Goal: Information Seeking & Learning: Learn about a topic

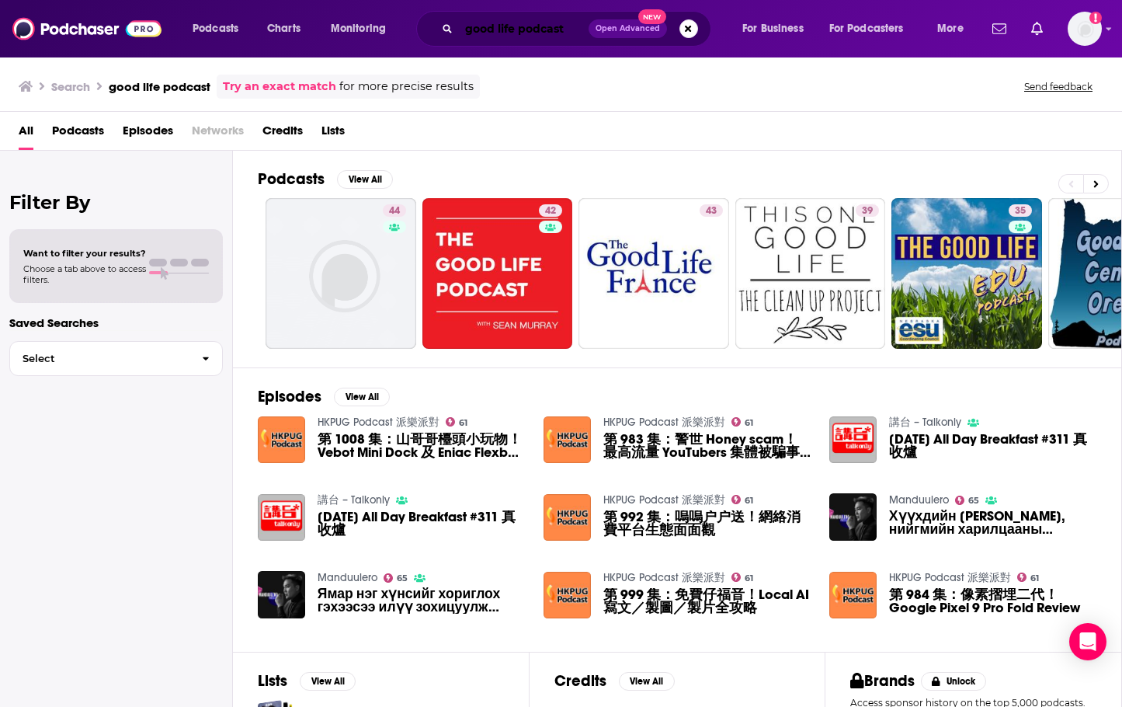
click at [535, 26] on input "good life podcast" at bounding box center [524, 28] width 130 height 25
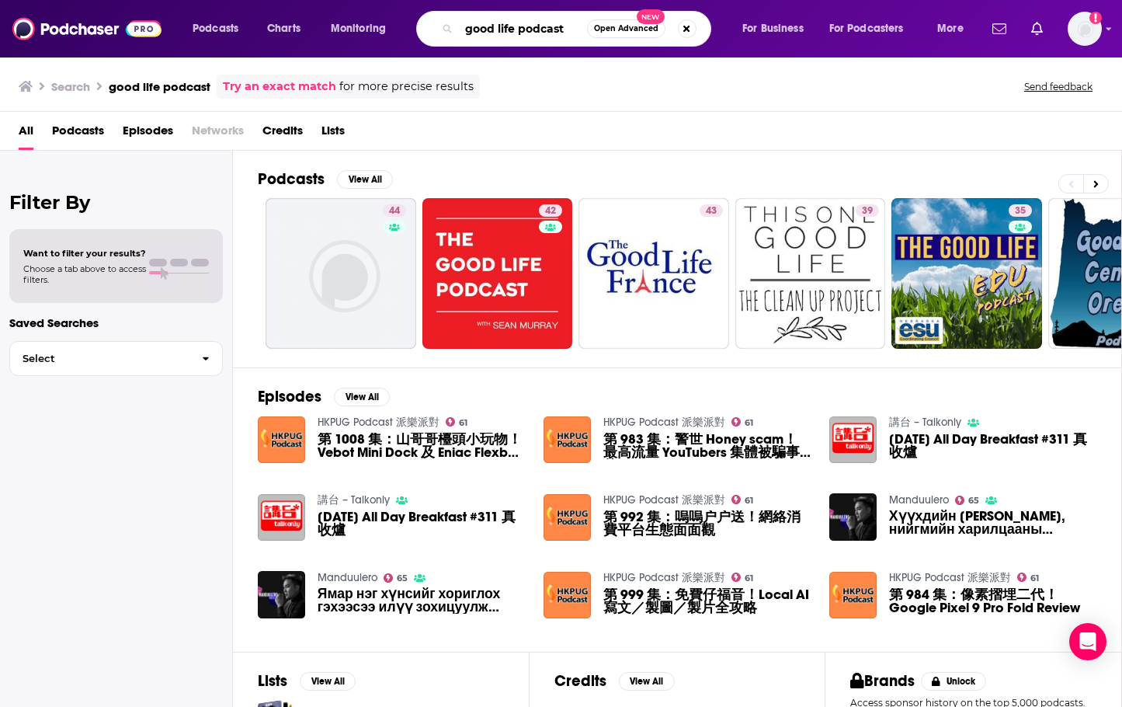
click at [537, 26] on input "good life podcast" at bounding box center [523, 28] width 128 height 25
type input "good life project"
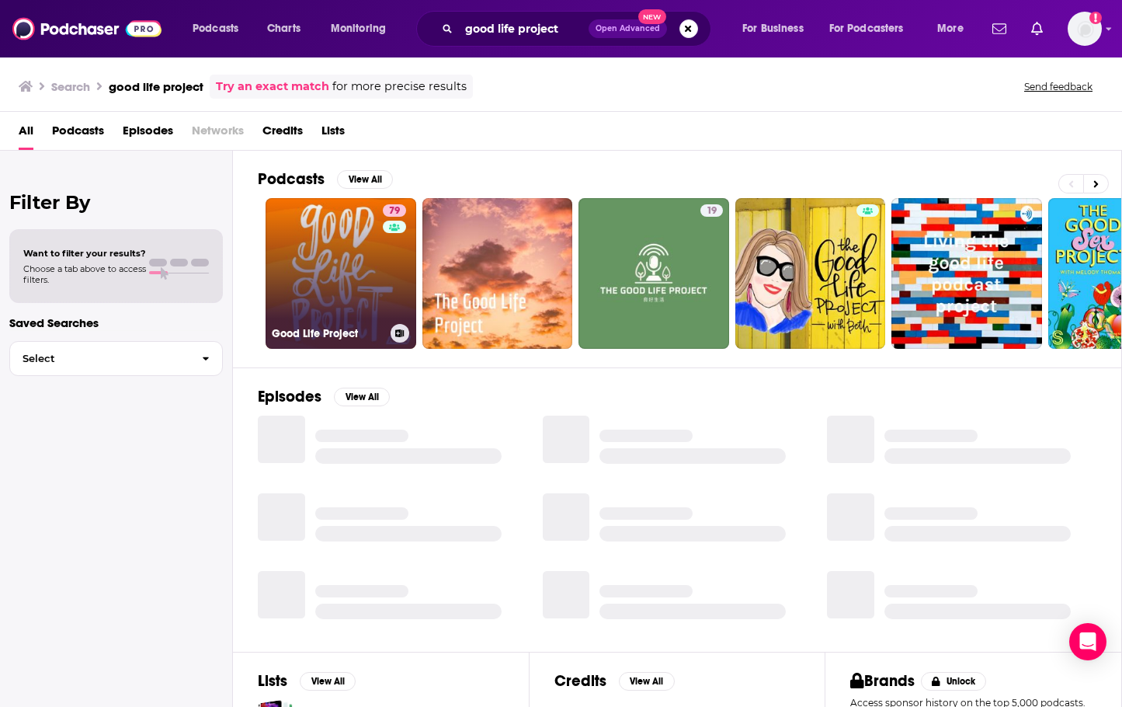
click at [332, 272] on link "79 Good Life Project" at bounding box center [341, 273] width 151 height 151
